Goal: Communication & Community: Answer question/provide support

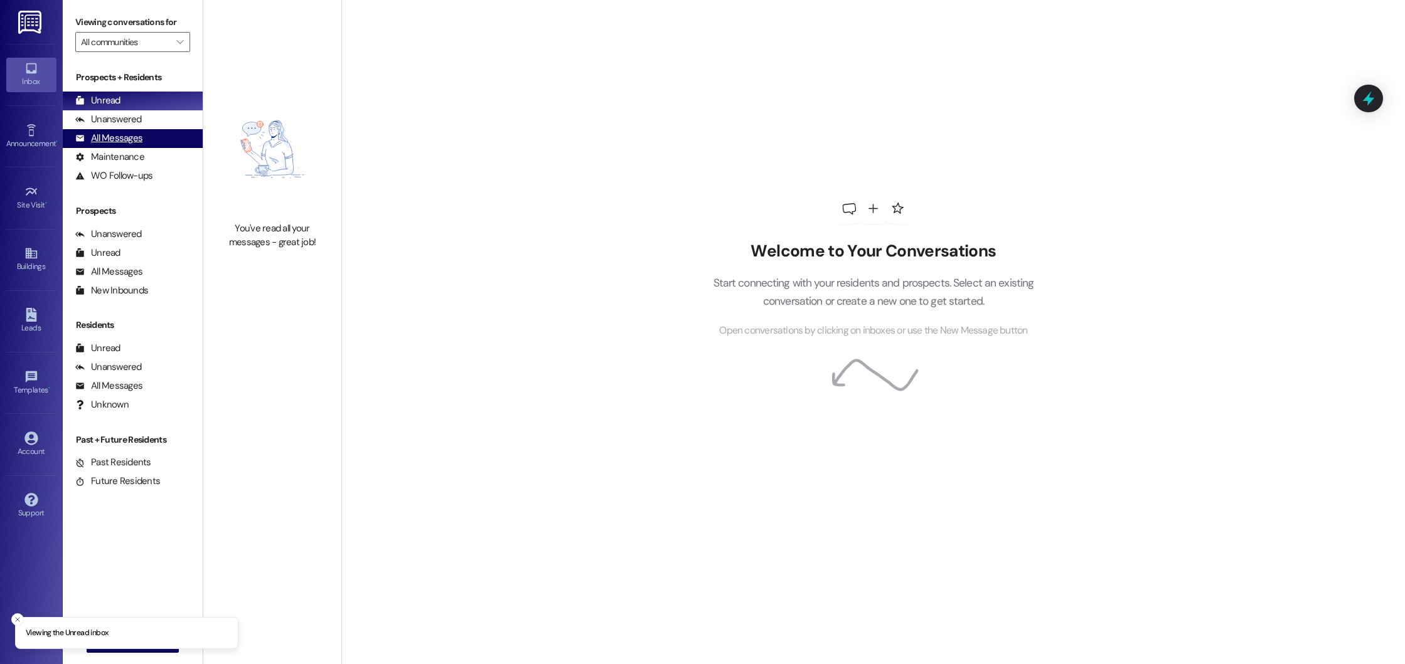
click at [135, 137] on div "All Messages" at bounding box center [108, 138] width 67 height 13
